Goal: Information Seeking & Learning: Learn about a topic

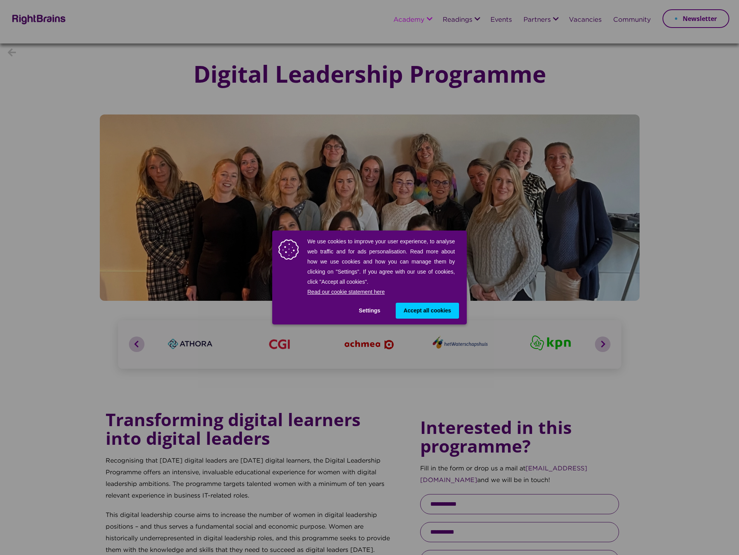
click at [430, 233] on span "Accept all cookies" at bounding box center [426, 311] width 47 height 8
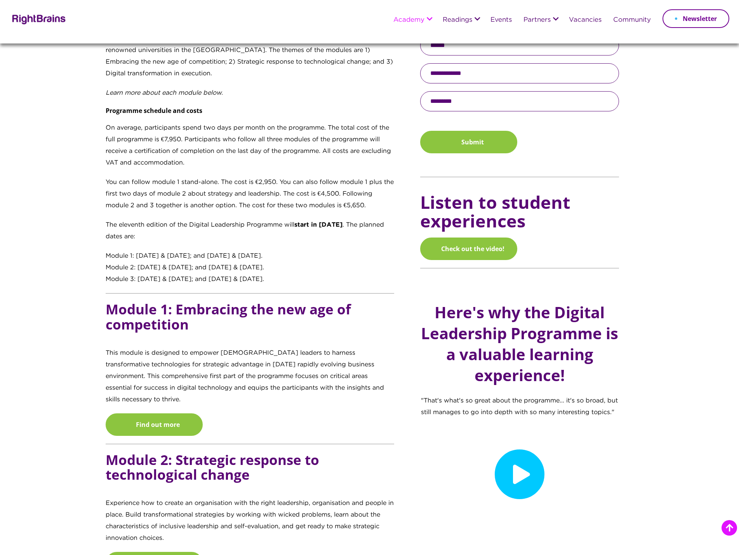
scroll to position [505, 0]
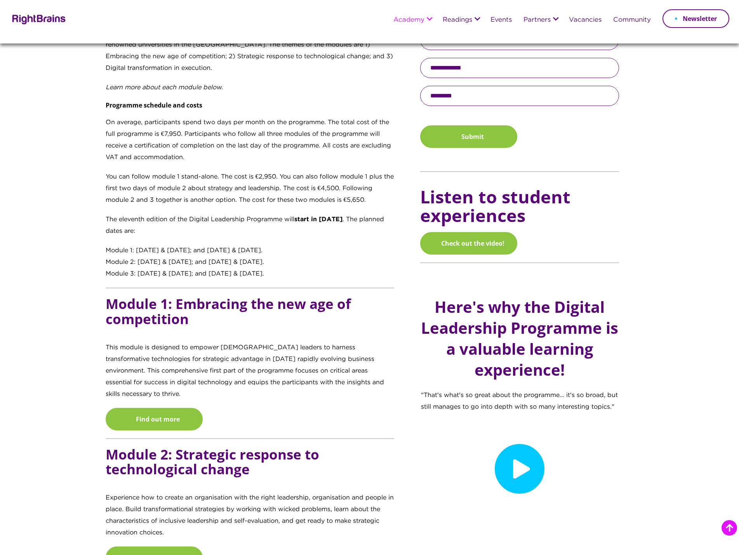
click at [105, 233] on div "Transforming digital learners into digital leaders Recognising that [DATE] digi…" at bounding box center [257, 313] width 315 height 902
drag, startPoint x: 106, startPoint y: 250, endPoint x: 316, endPoint y: 246, distance: 209.6
click at [316, 233] on div "Module 1: [DATE] & [DATE]; and [DATE] & [DATE]." at bounding box center [250, 251] width 289 height 12
copy div "Module 1: [DATE] & [DATE]; and [DATE] & [DATE]."
click at [214, 233] on p "The eleventh edition of the Digital Leadership Programme will start in [DATE] .…" at bounding box center [250, 229] width 289 height 31
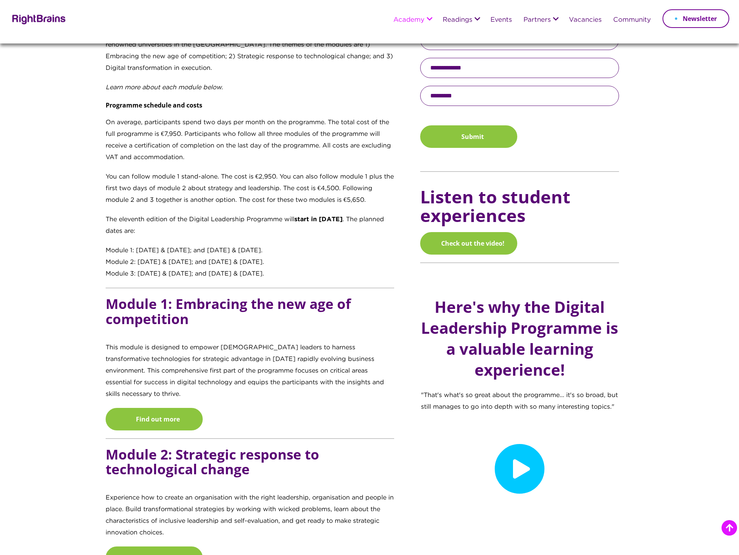
drag, startPoint x: 105, startPoint y: 262, endPoint x: 304, endPoint y: 261, distance: 199.5
click at [304, 233] on div "Transforming digital learners into digital leaders Recognising that [DATE] digi…" at bounding box center [257, 313] width 315 height 902
copy div "Module 2: [DATE] & [DATE]; and [DATE] & [DATE]."
drag, startPoint x: 106, startPoint y: 273, endPoint x: 295, endPoint y: 272, distance: 189.0
click at [295, 233] on div "Module 3: [DATE] & [DATE]; and [DATE] & [DATE]." at bounding box center [250, 274] width 289 height 12
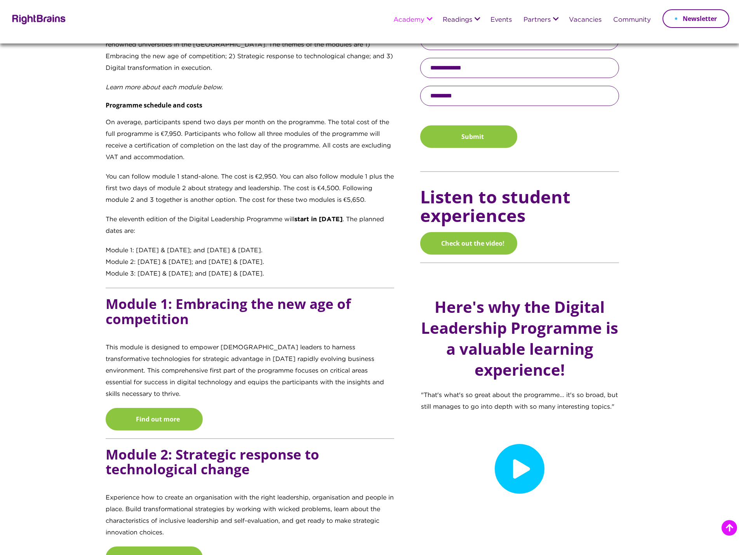
copy div "Module 3: [DATE] & [DATE]; and [DATE] & [DATE]."
click at [128, 217] on p "The eleventh edition of the Digital Leadership Programme will start in [DATE] .…" at bounding box center [250, 229] width 289 height 31
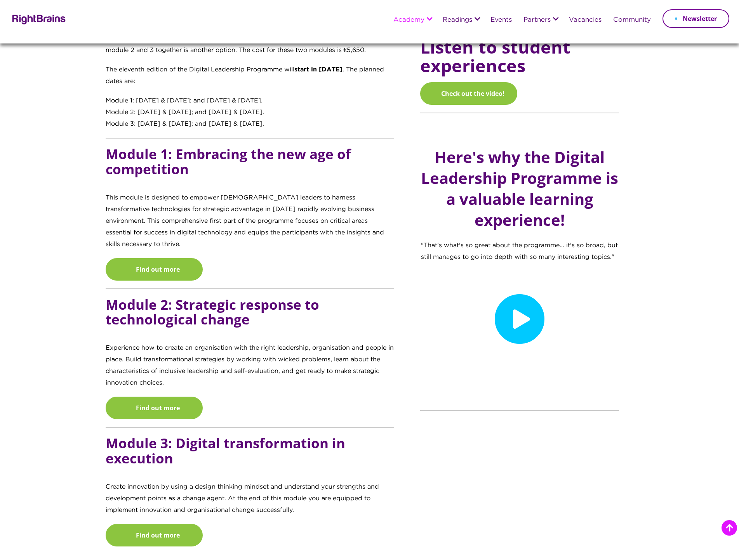
scroll to position [660, 0]
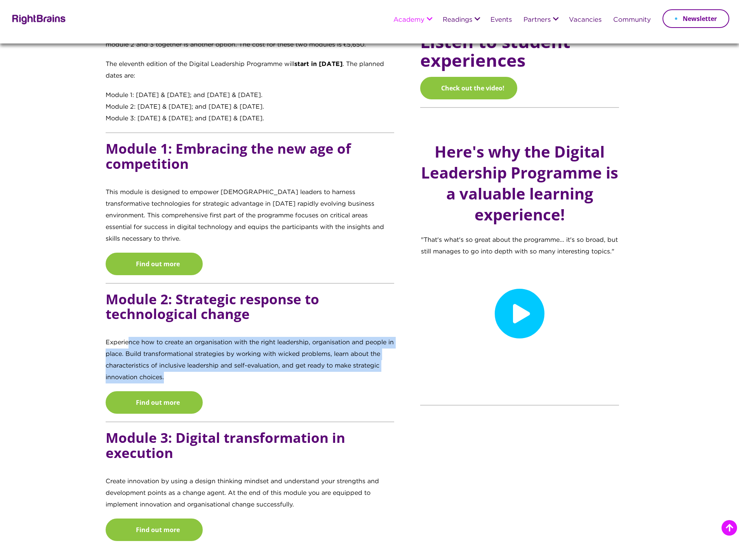
drag, startPoint x: 130, startPoint y: 328, endPoint x: 188, endPoint y: 369, distance: 71.1
click at [188, 233] on p "Experience how to create an organisation with the right leadership, organisatio…" at bounding box center [250, 364] width 289 height 54
click at [160, 233] on p "Experience how to create an organisation with the right leadership, organisatio…" at bounding box center [250, 364] width 289 height 54
drag, startPoint x: 160, startPoint y: 328, endPoint x: 196, endPoint y: 364, distance: 50.2
click at [196, 233] on p "Experience how to create an organisation with the right leadership, organisatio…" at bounding box center [250, 364] width 289 height 54
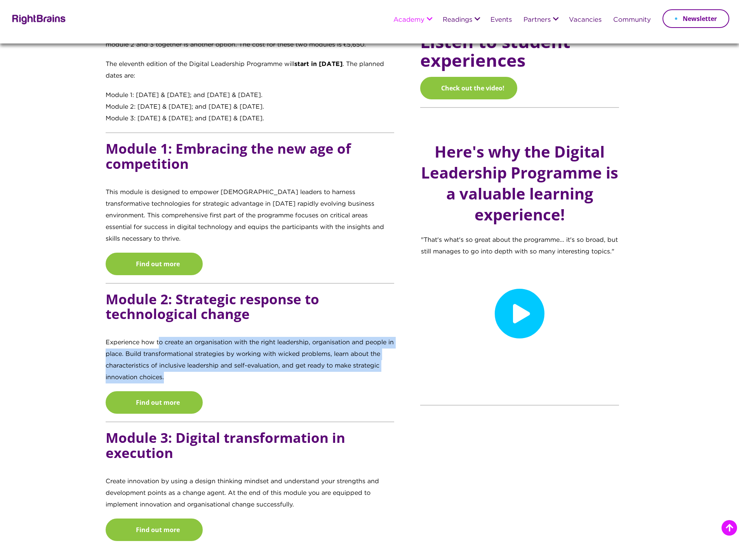
click at [168, 233] on p "Experience how to create an organisation with the right leadership, organisatio…" at bounding box center [250, 364] width 289 height 54
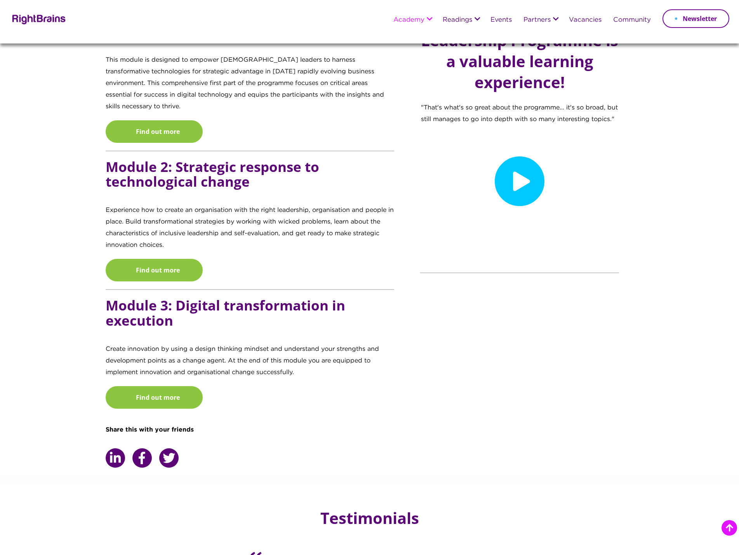
scroll to position [815, 0]
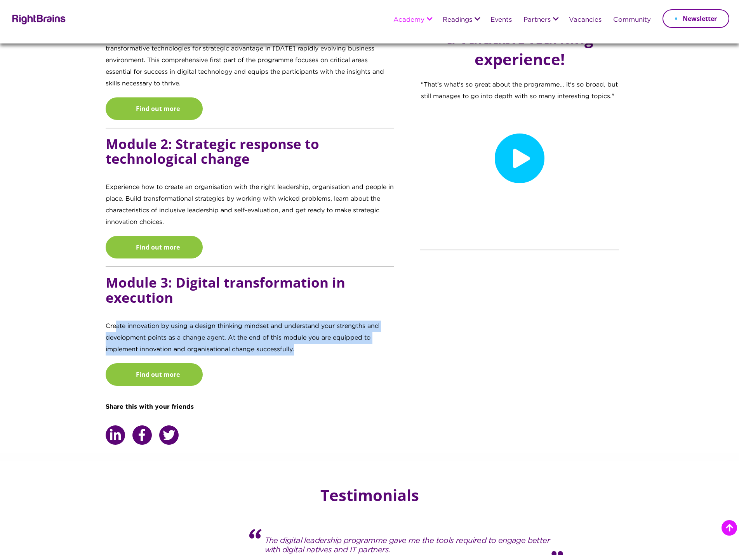
drag, startPoint x: 115, startPoint y: 315, endPoint x: 345, endPoint y: 341, distance: 231.3
click at [345, 233] on p "Create innovation by using a design thinking mindset and understand your streng…" at bounding box center [250, 342] width 289 height 43
click at [311, 233] on p "Create innovation by using a design thinking mindset and understand your streng…" at bounding box center [250, 342] width 289 height 43
drag, startPoint x: 240, startPoint y: 319, endPoint x: 313, endPoint y: 345, distance: 77.1
click at [313, 233] on p "Create innovation by using a design thinking mindset and understand your streng…" at bounding box center [250, 342] width 289 height 43
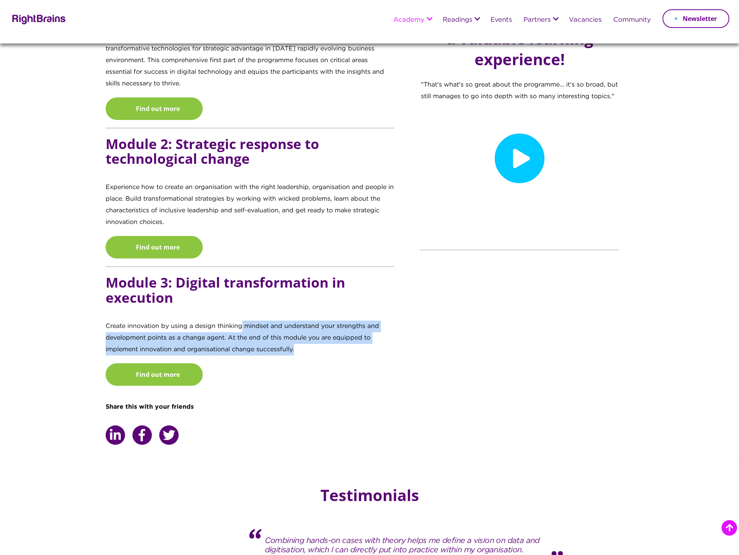
click at [312, 233] on p "Create innovation by using a design thinking mindset and understand your streng…" at bounding box center [250, 342] width 289 height 43
drag, startPoint x: 192, startPoint y: 314, endPoint x: 332, endPoint y: 336, distance: 141.5
click at [332, 233] on p "Create innovation by using a design thinking mindset and understand your streng…" at bounding box center [250, 342] width 289 height 43
click at [327, 233] on p "Create innovation by using a design thinking mindset and understand your streng…" at bounding box center [250, 342] width 289 height 43
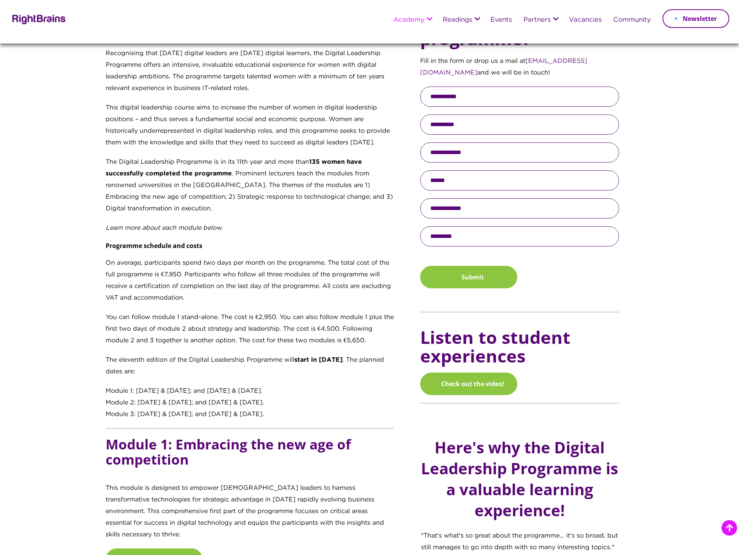
scroll to position [272, 0]
